Goal: Obtain resource: Download file/media

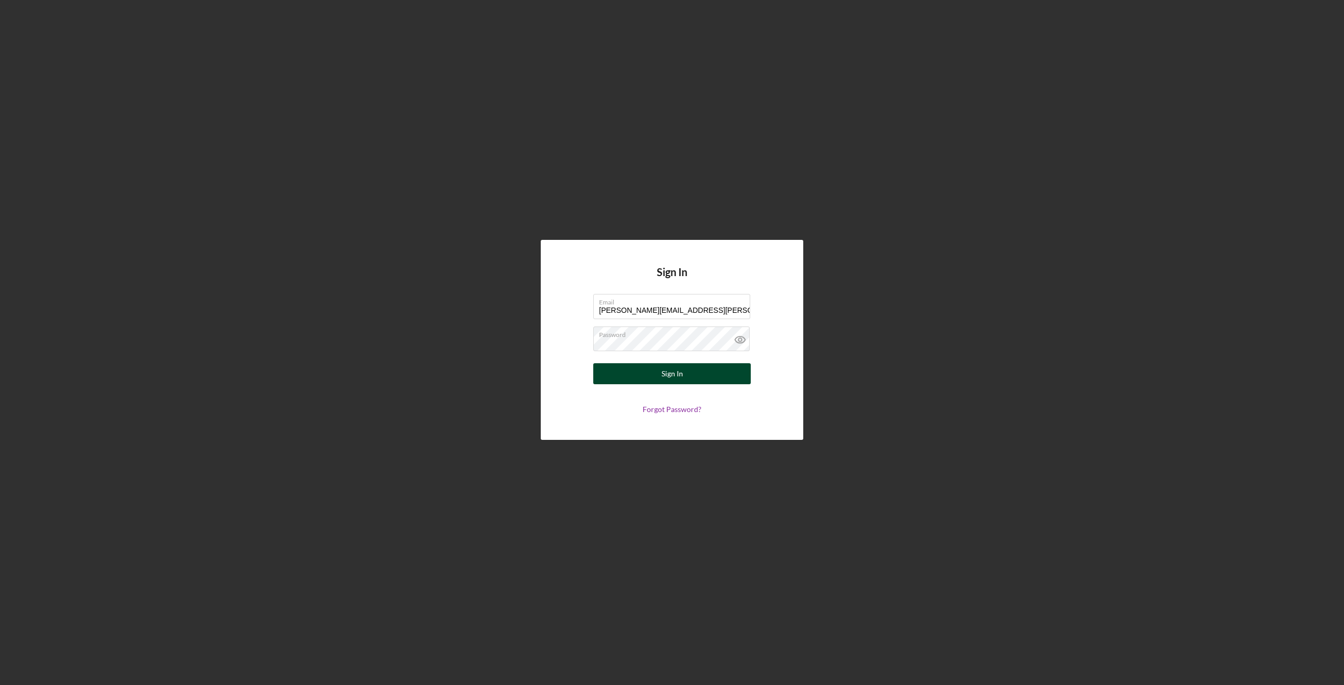
click at [671, 374] on div "Sign In" at bounding box center [672, 373] width 22 height 21
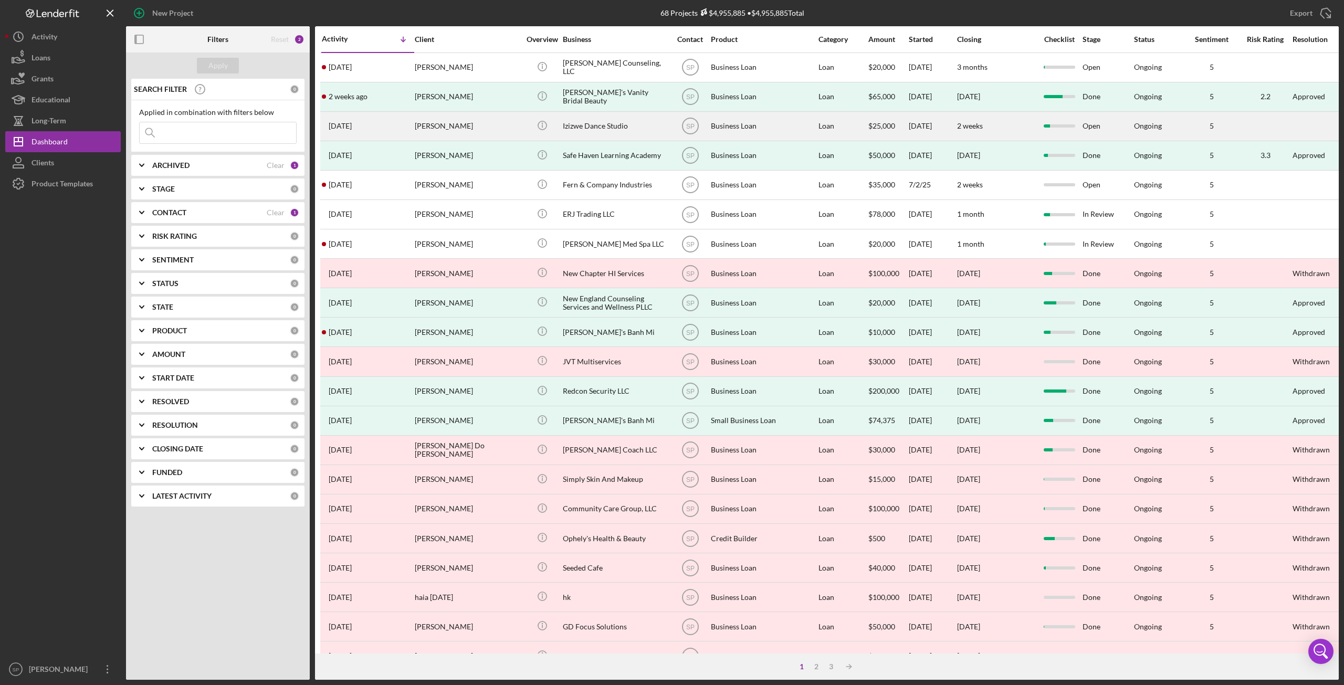
click at [445, 133] on div "[PERSON_NAME]" at bounding box center [467, 126] width 105 height 28
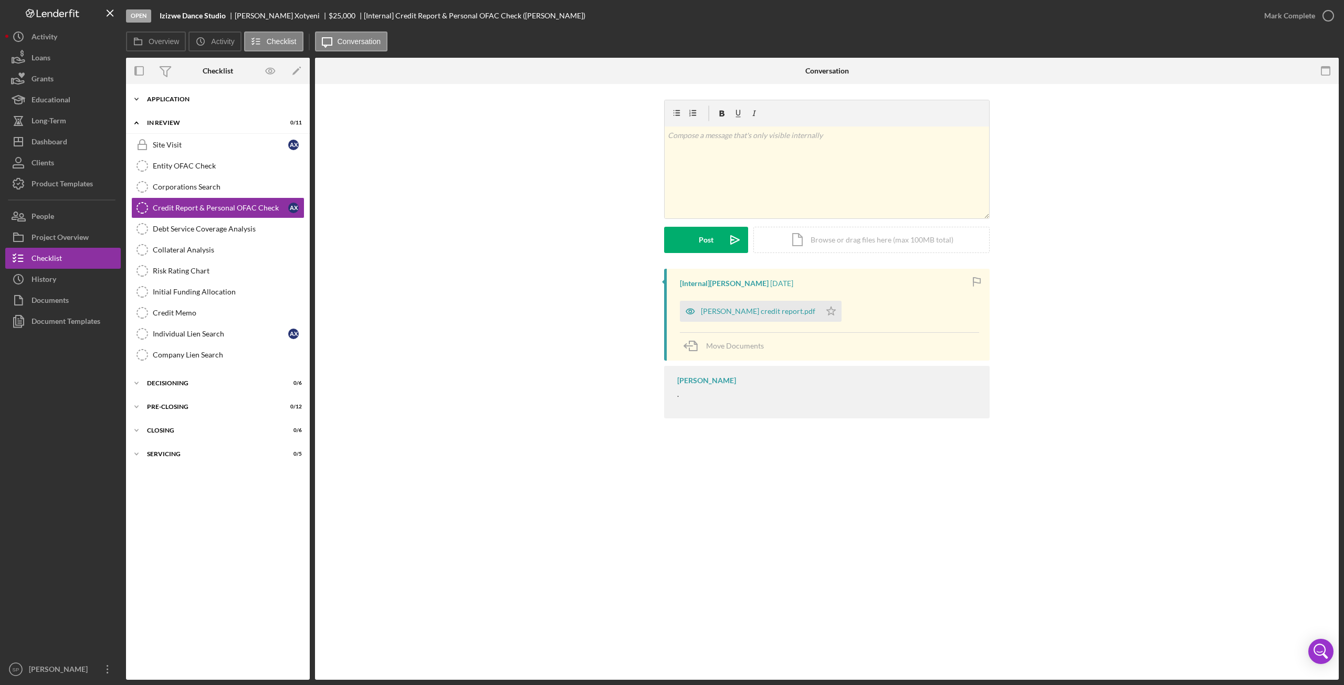
click at [135, 95] on icon "Icon/Expander" at bounding box center [136, 99] width 21 height 21
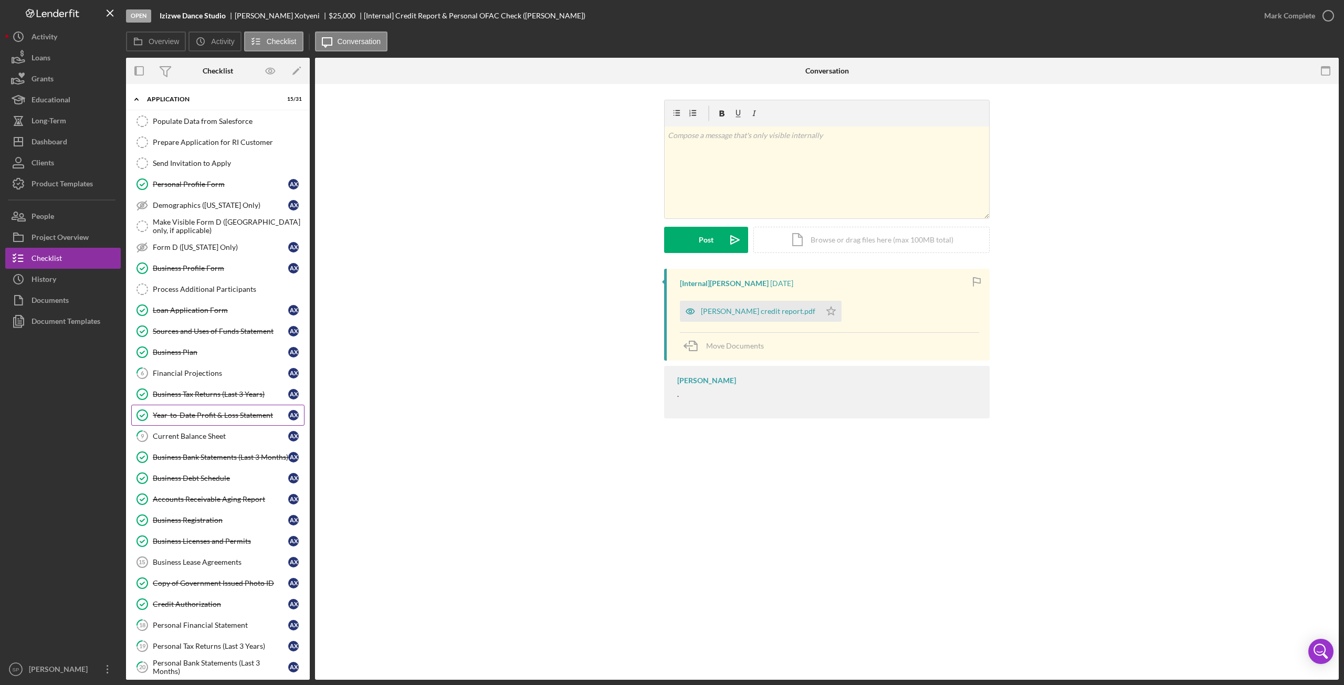
click at [197, 411] on div "Year-to-Date Profit & Loss Statement" at bounding box center [220, 415] width 135 height 8
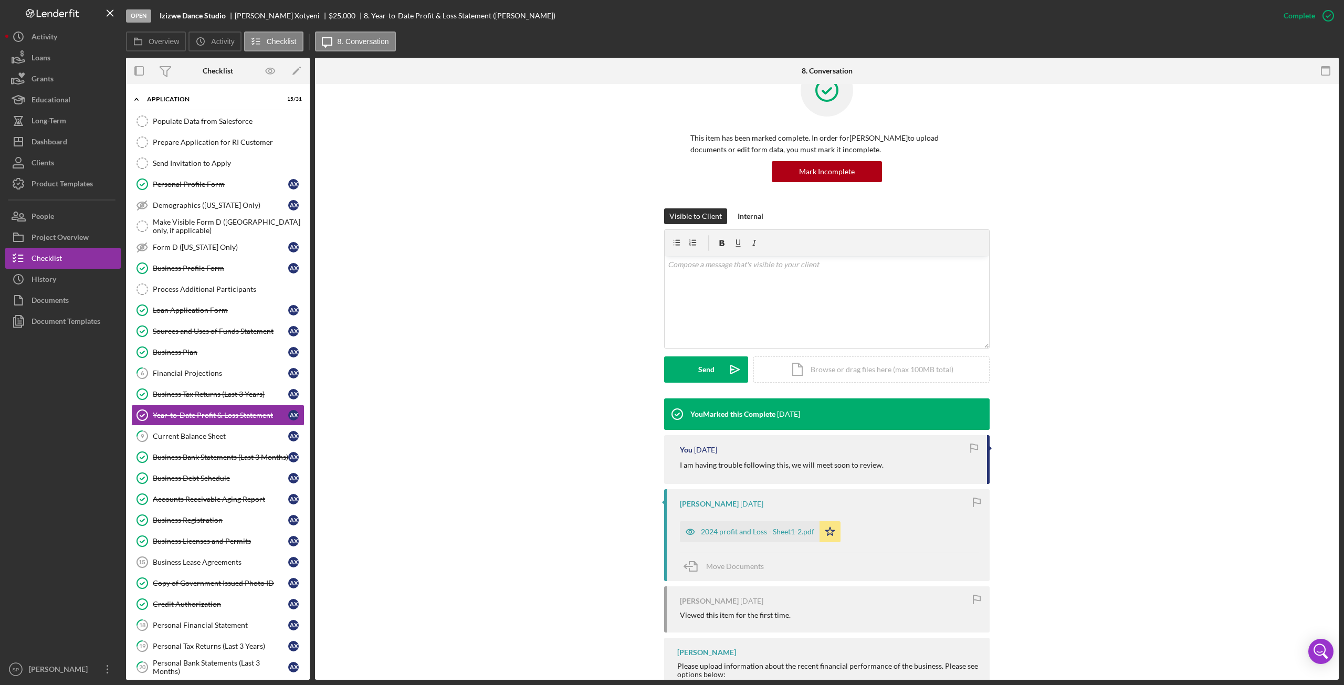
scroll to position [116, 0]
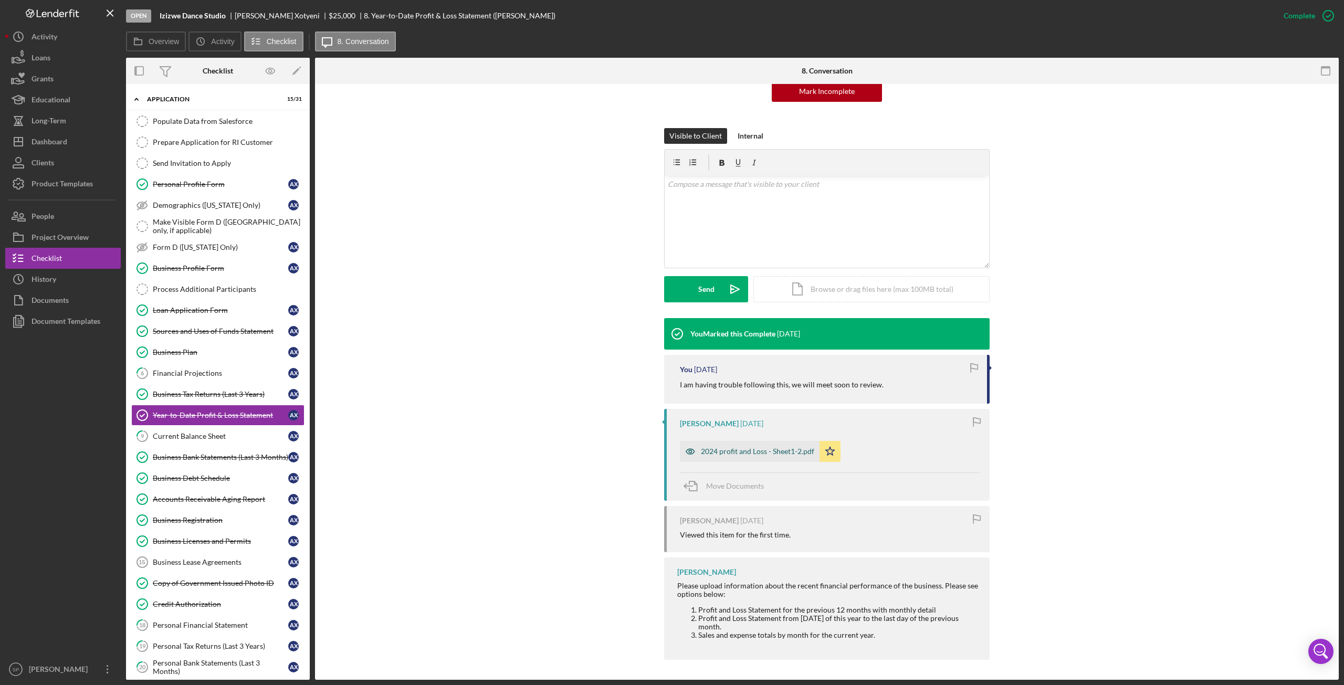
click at [748, 452] on div "2024 profit and Loss - Sheet1-2.pdf" at bounding box center [757, 451] width 113 height 8
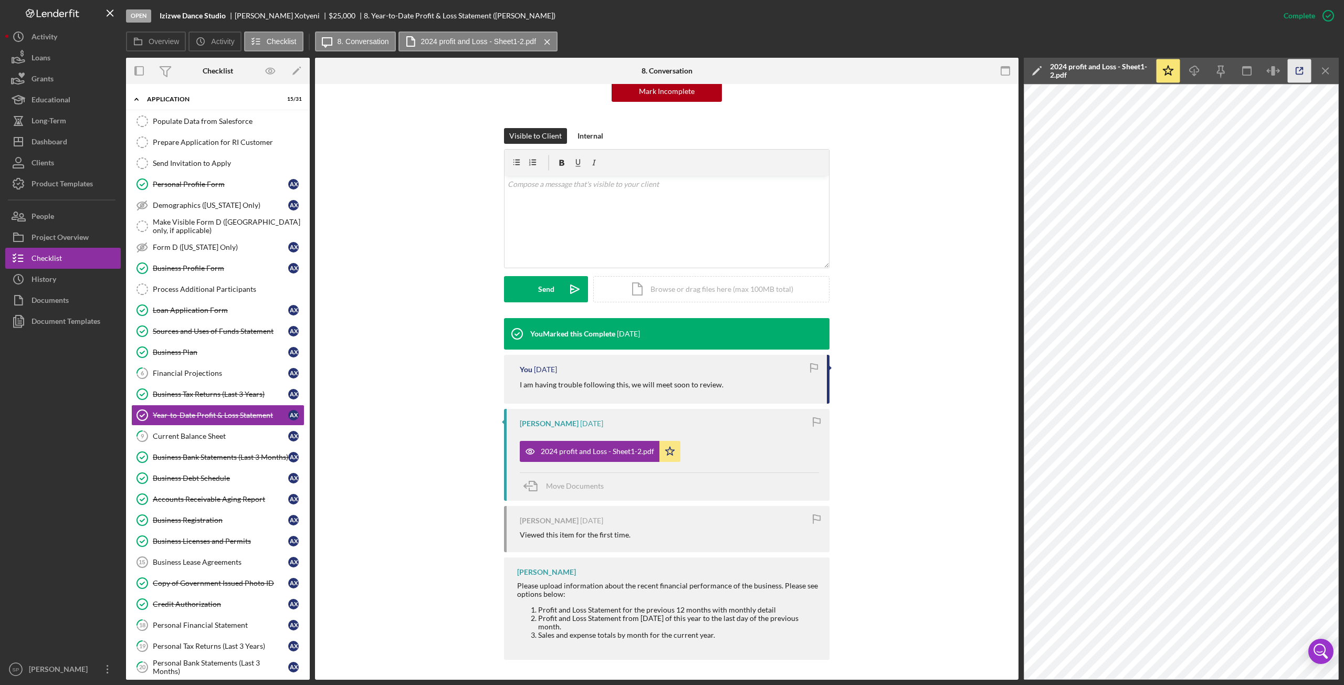
click at [1299, 66] on icon "button" at bounding box center [1299, 71] width 24 height 24
click at [181, 264] on div "Business Profile Form" at bounding box center [220, 268] width 135 height 8
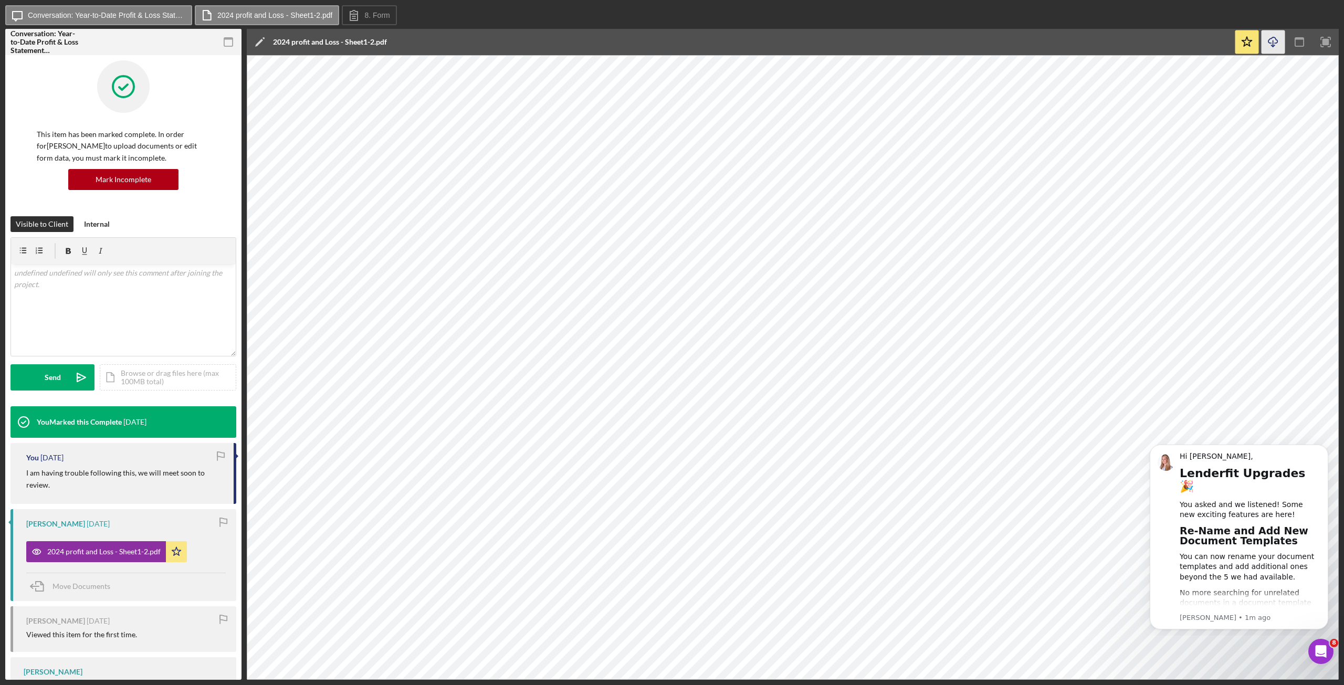
click at [1273, 47] on icon "Icon/Download" at bounding box center [1273, 42] width 24 height 24
